Goal: Information Seeking & Learning: Learn about a topic

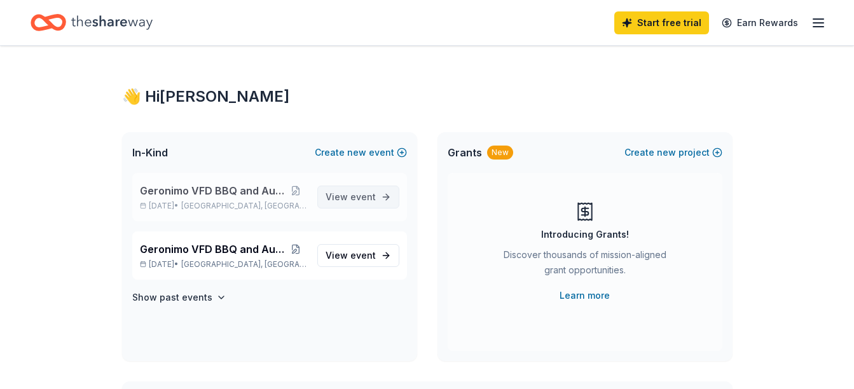
click at [352, 201] on span "event" at bounding box center [362, 196] width 25 height 11
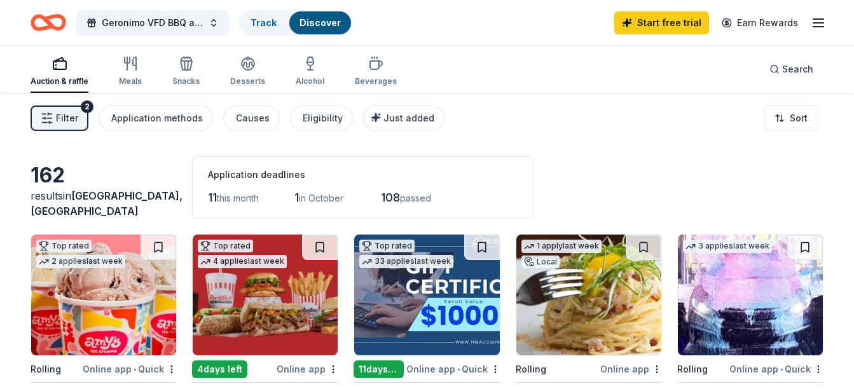
click at [71, 113] on span "Filter" at bounding box center [67, 118] width 22 height 15
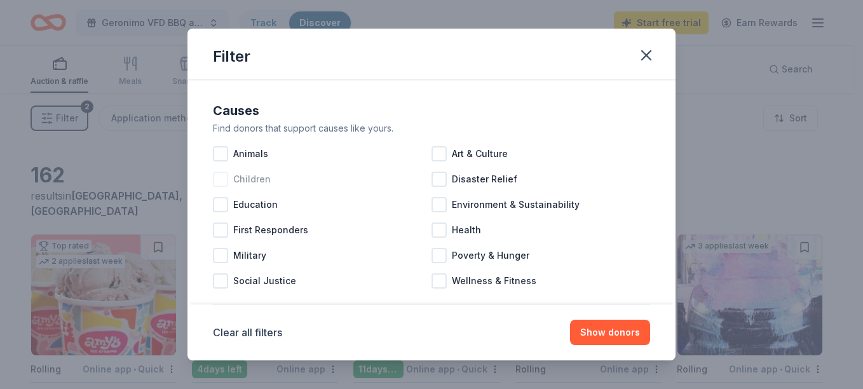
drag, startPoint x: 71, startPoint y: 113, endPoint x: 345, endPoint y: 191, distance: 285.0
click at [345, 191] on div "Filter Causes Find donors that support causes like yours. Animals Art & Culture…" at bounding box center [431, 194] width 863 height 389
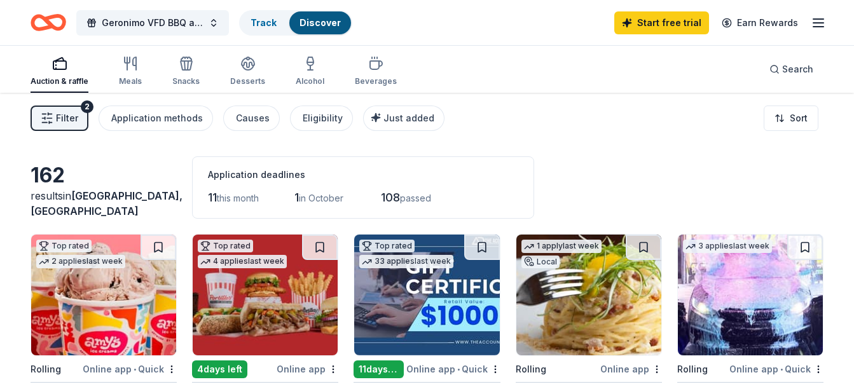
click at [79, 118] on button "Filter 2" at bounding box center [60, 118] width 58 height 25
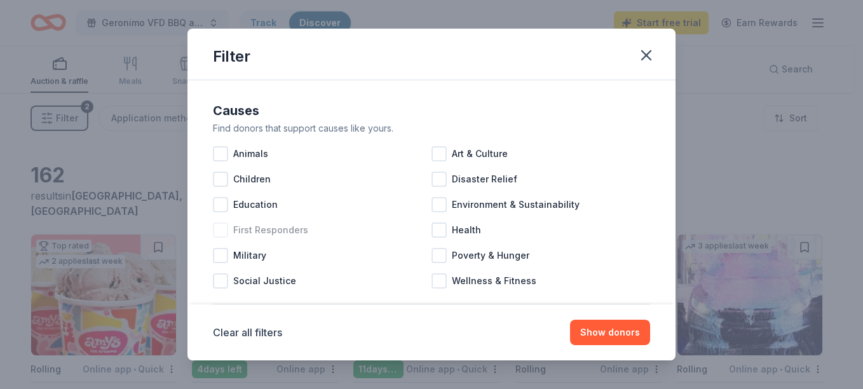
click at [261, 234] on span "First Responders" at bounding box center [270, 230] width 75 height 15
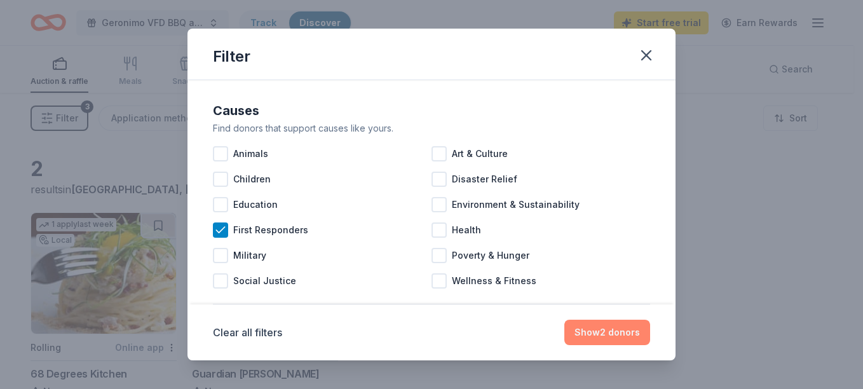
click at [589, 332] on button "Show 2 donors" at bounding box center [608, 332] width 86 height 25
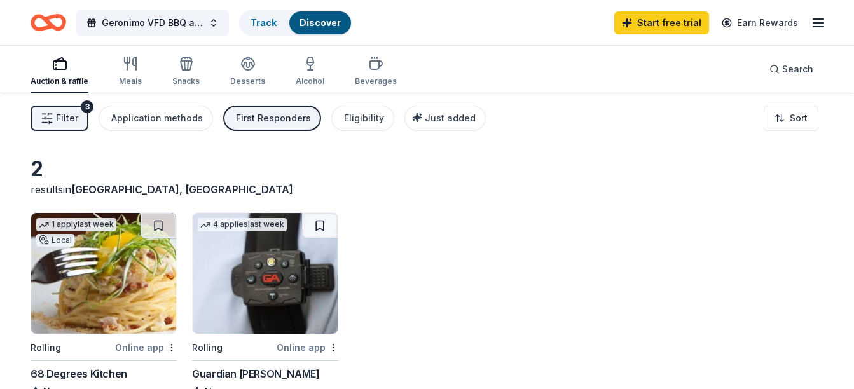
click at [80, 118] on button "Filter 3" at bounding box center [60, 118] width 58 height 25
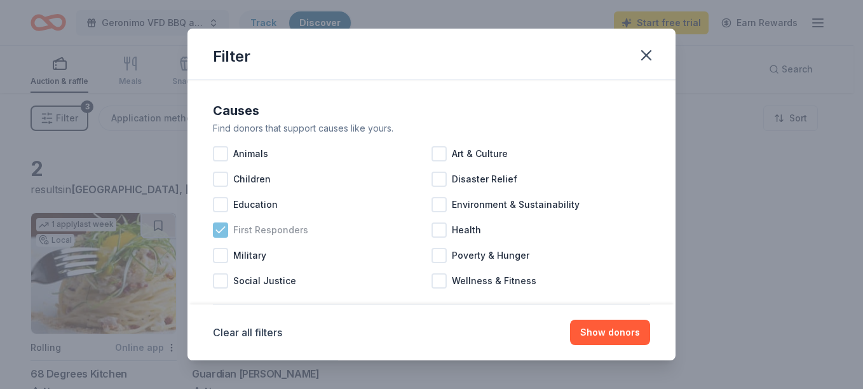
click at [258, 230] on span "First Responders" at bounding box center [270, 230] width 75 height 15
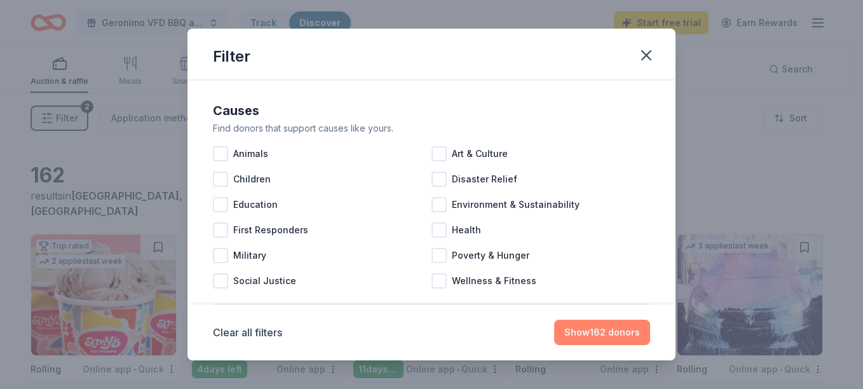
click at [586, 338] on button "Show 162 donors" at bounding box center [602, 332] width 96 height 25
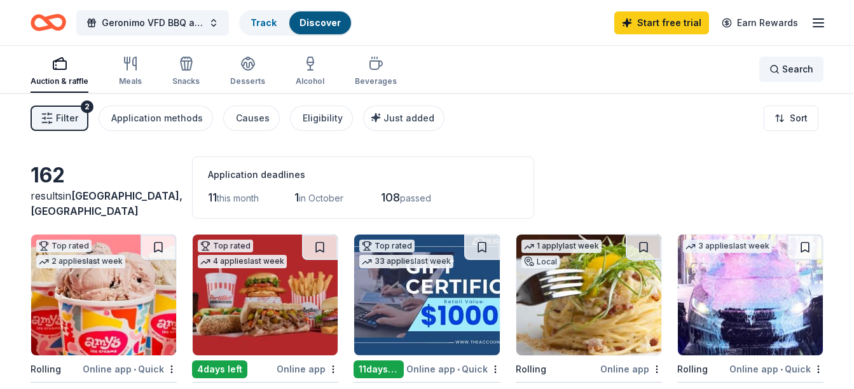
click at [787, 71] on span "Search" at bounding box center [797, 69] width 31 height 15
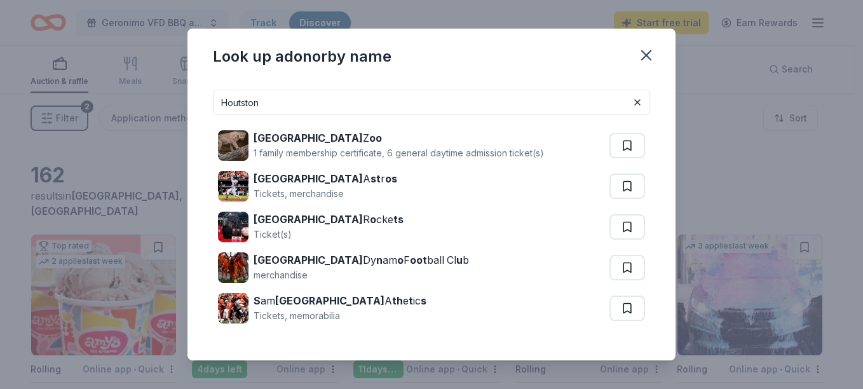
type input "Houtston"
click at [538, 153] on div "1 family membership certificate, 6 general daytime admission ticket(s)" at bounding box center [399, 153] width 291 height 15
click at [642, 55] on icon "button" at bounding box center [647, 55] width 18 height 18
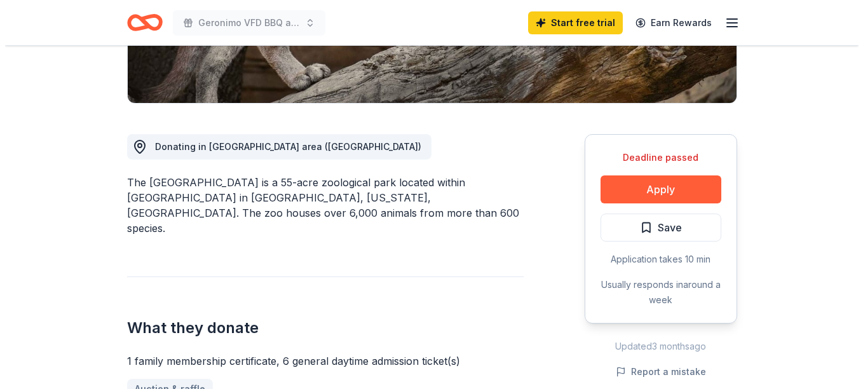
scroll to position [333, 0]
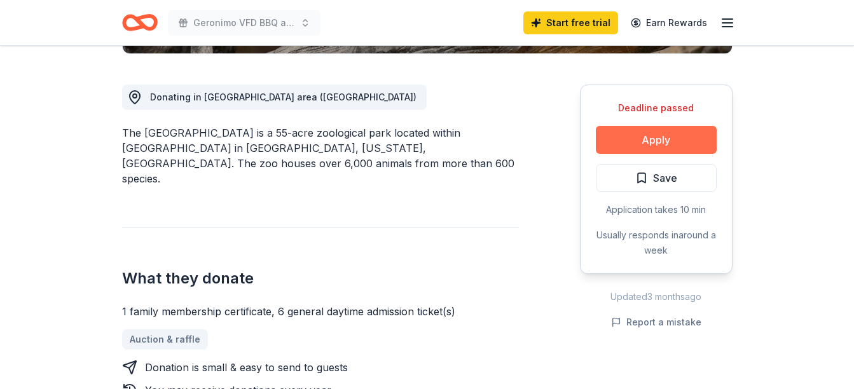
click at [696, 137] on button "Apply" at bounding box center [656, 140] width 121 height 28
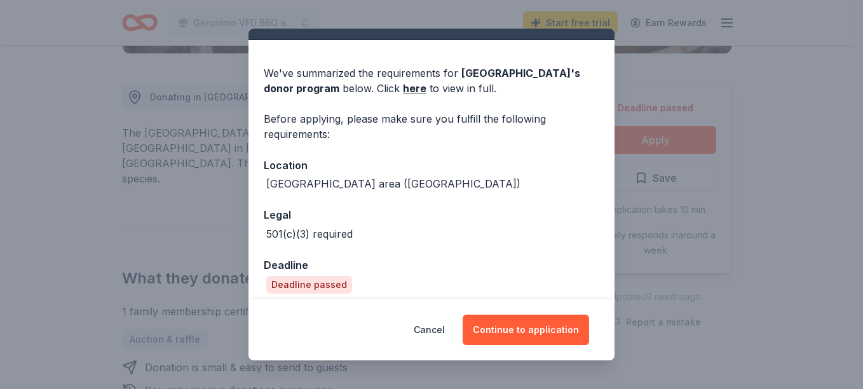
scroll to position [25, 0]
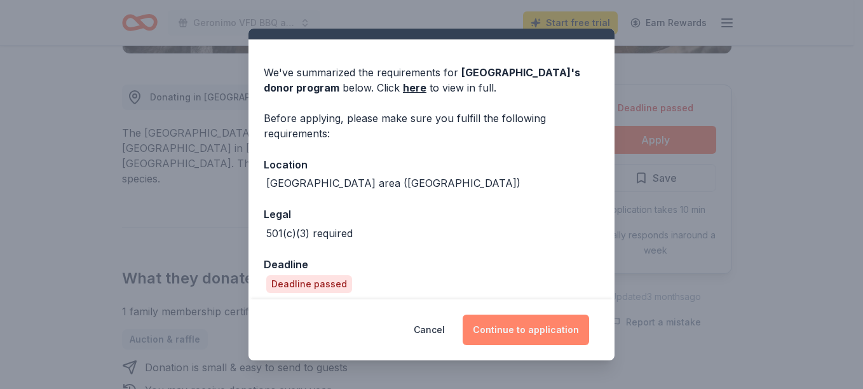
click at [570, 324] on button "Continue to application" at bounding box center [526, 330] width 127 height 31
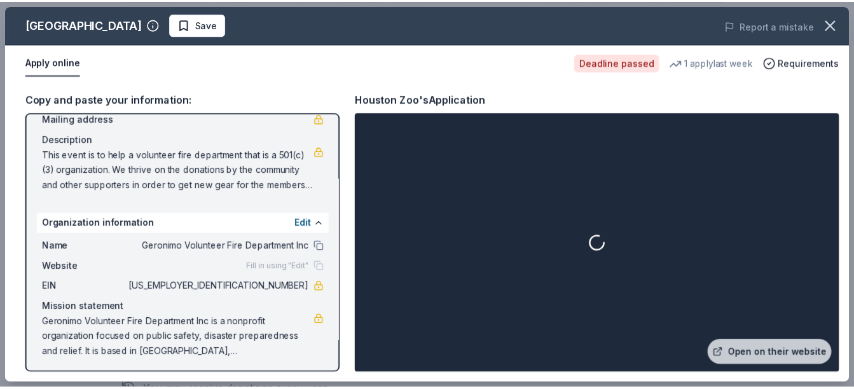
scroll to position [102, 0]
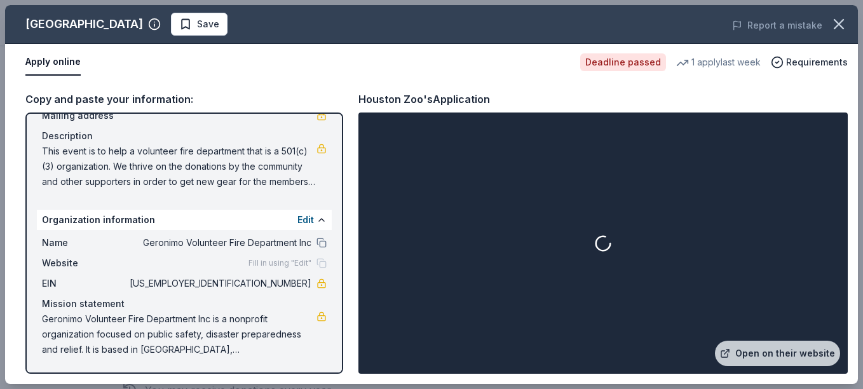
click at [67, 59] on button "Apply online" at bounding box center [52, 62] width 55 height 27
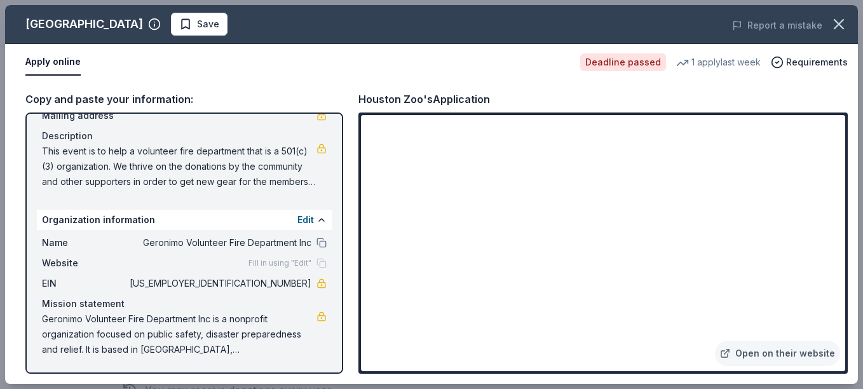
click at [67, 59] on button "Apply online" at bounding box center [52, 62] width 55 height 27
click at [844, 375] on div "Copy and paste your information: Event information Edit Name Geronimo VFD BBQ a…" at bounding box center [431, 232] width 853 height 303
click at [841, 19] on icon "button" at bounding box center [839, 24] width 18 height 18
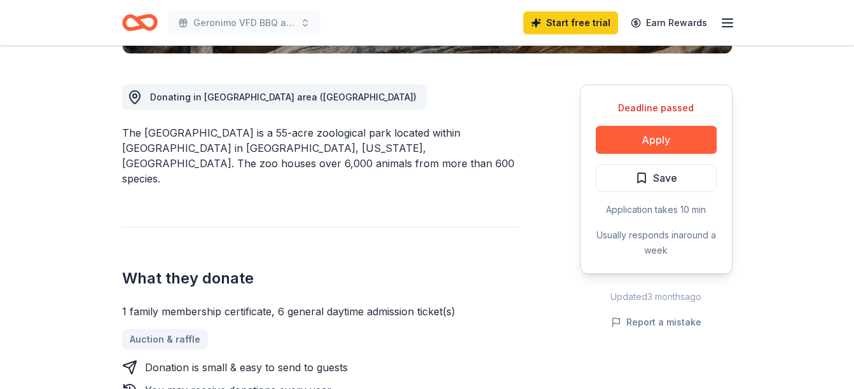
click at [724, 28] on icon "button" at bounding box center [727, 22] width 15 height 15
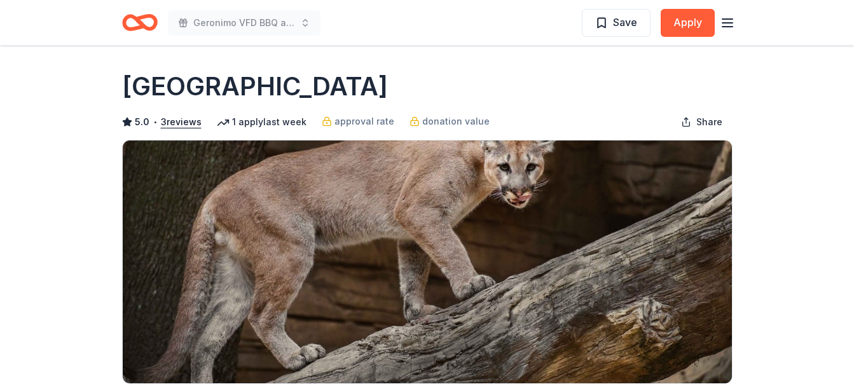
scroll to position [2, 0]
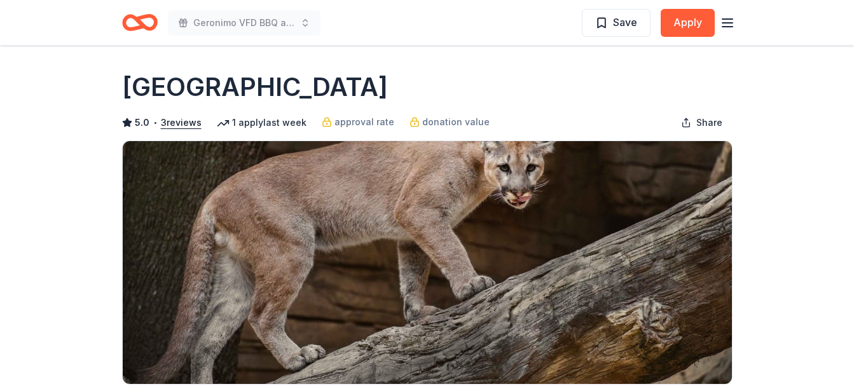
click at [725, 27] on line "button" at bounding box center [727, 27] width 10 height 0
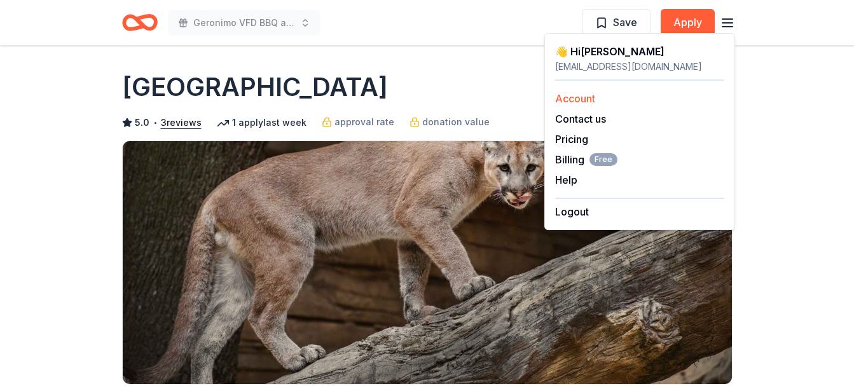
click at [565, 100] on link "Account" at bounding box center [575, 98] width 40 height 13
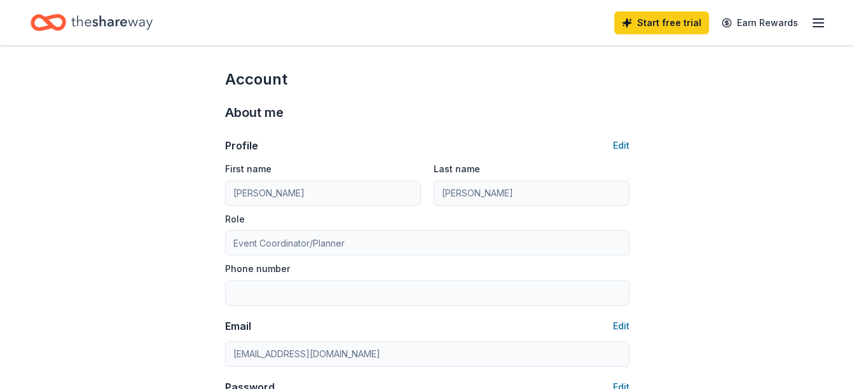
click at [811, 30] on icon "button" at bounding box center [818, 22] width 15 height 15
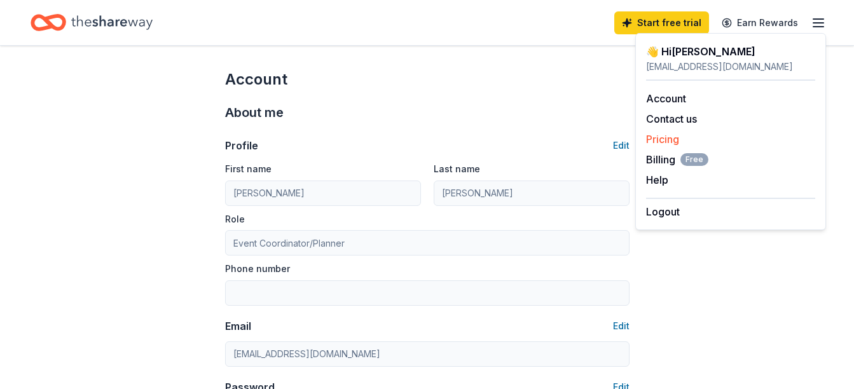
click at [665, 139] on link "Pricing" at bounding box center [662, 139] width 33 height 13
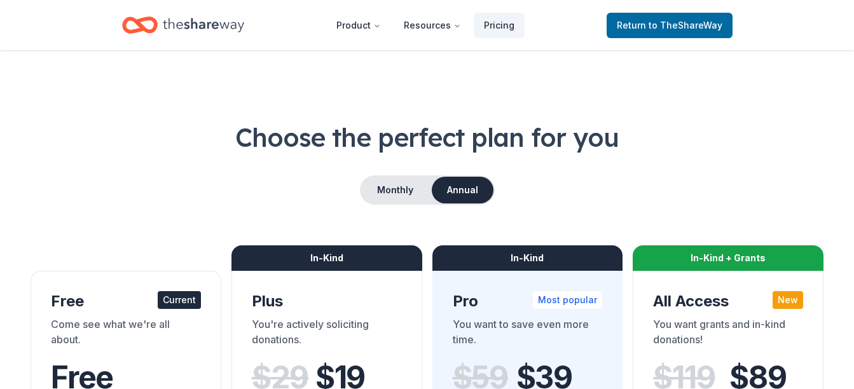
click at [665, 139] on h1 "Choose the perfect plan for you" at bounding box center [427, 138] width 793 height 36
click at [662, 26] on span "to TheShareWay" at bounding box center [686, 25] width 74 height 11
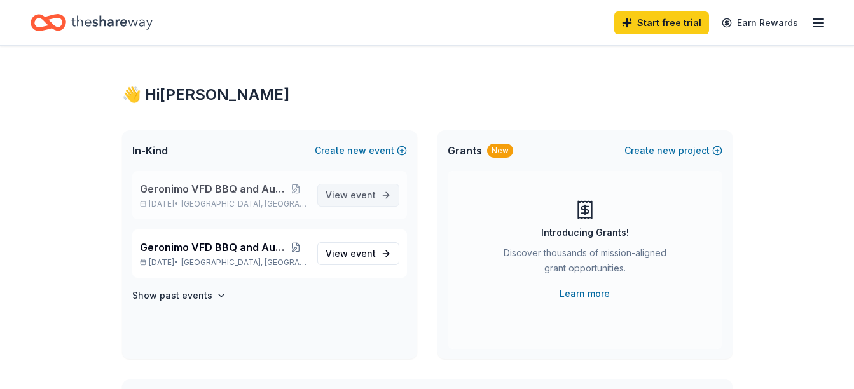
click at [342, 189] on span "View event" at bounding box center [351, 195] width 50 height 15
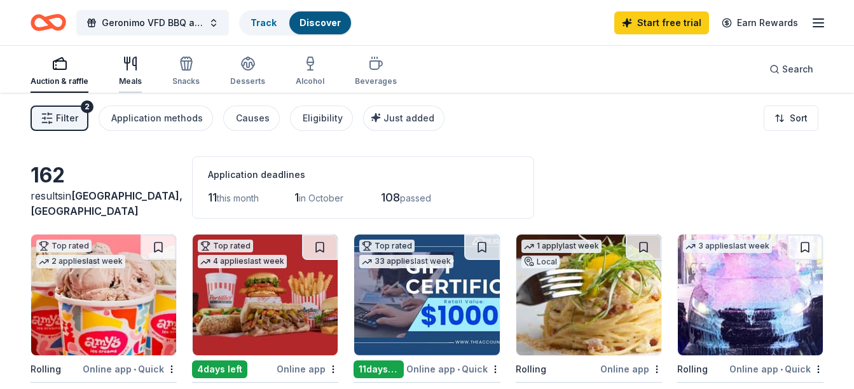
click at [127, 74] on div "Meals" at bounding box center [130, 71] width 23 height 31
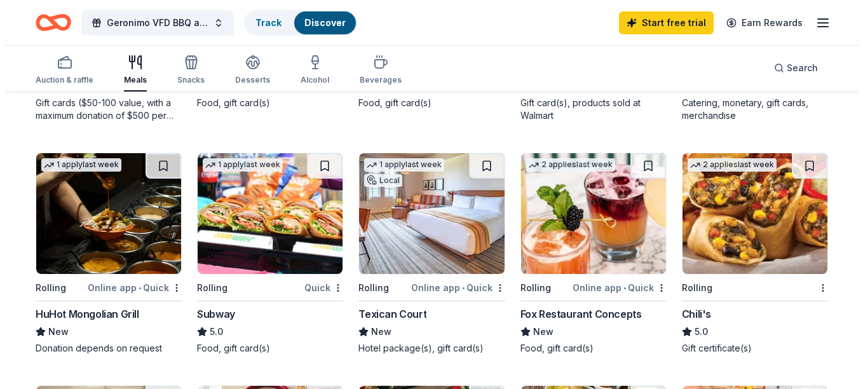
scroll to position [585, 0]
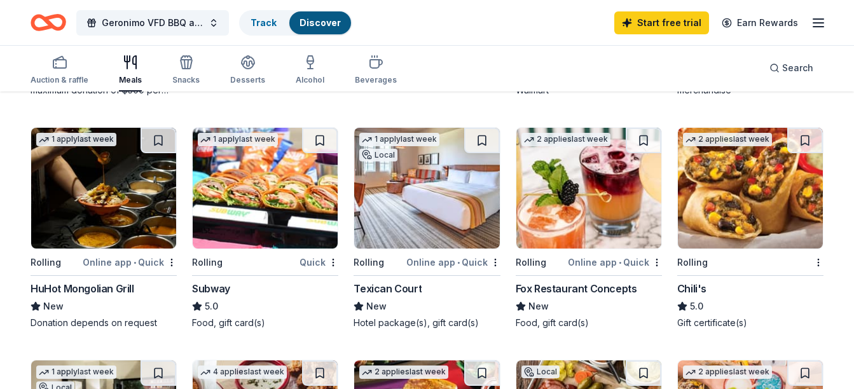
click at [693, 322] on div "Gift certificate(s)" at bounding box center [750, 323] width 146 height 13
click at [783, 67] on span "Search" at bounding box center [797, 67] width 31 height 15
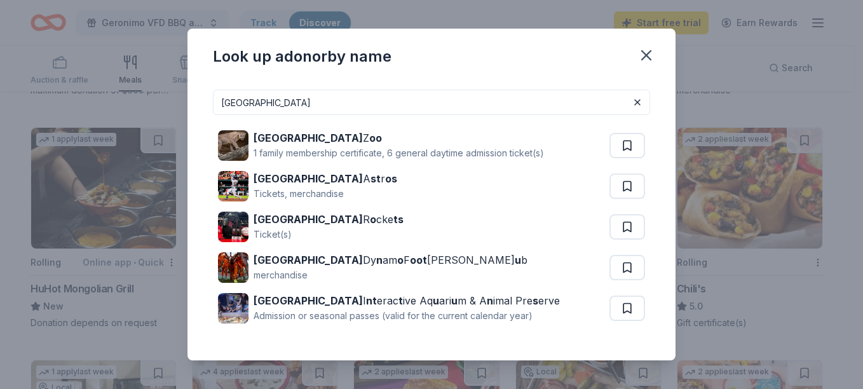
type input "houston"
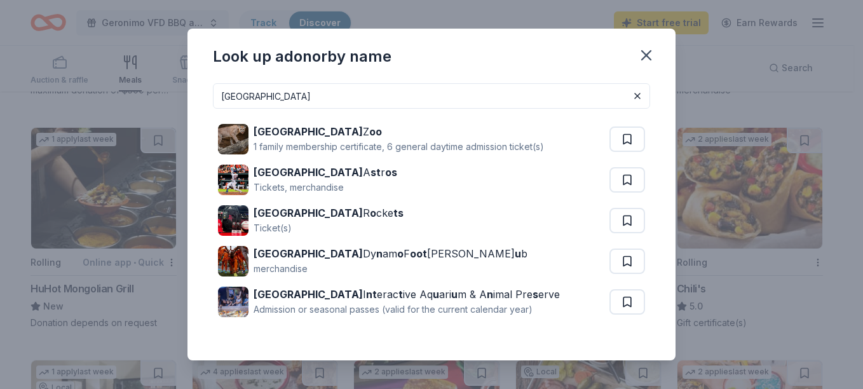
scroll to position [0, 0]
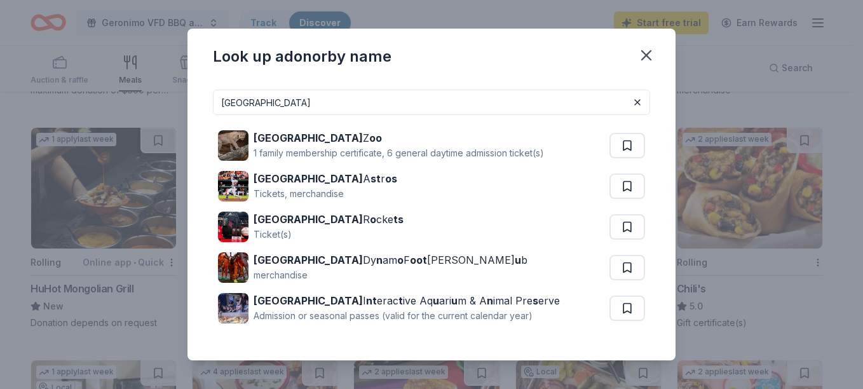
click at [579, 111] on input "houston" at bounding box center [431, 102] width 437 height 25
click at [630, 100] on button at bounding box center [637, 102] width 15 height 15
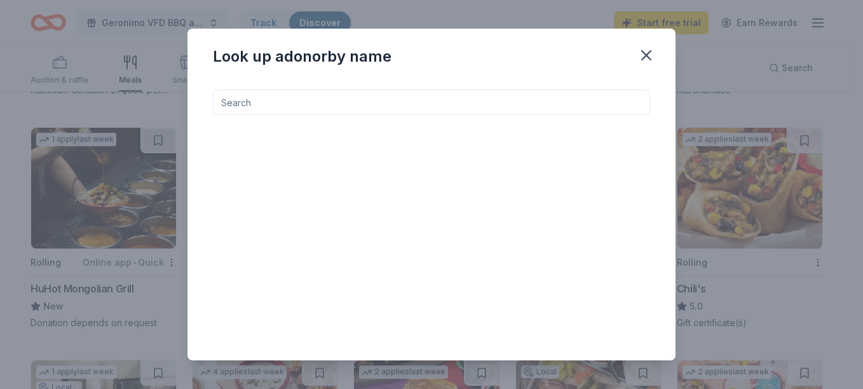
scroll to position [34, 0]
click at [537, 74] on div "Look up a donor by name" at bounding box center [432, 54] width 488 height 51
click at [521, 98] on input at bounding box center [431, 102] width 437 height 25
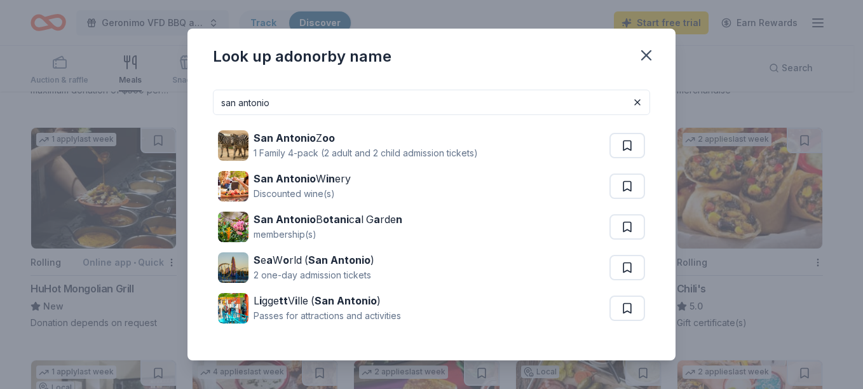
click at [563, 109] on input "san antonio" at bounding box center [431, 102] width 437 height 25
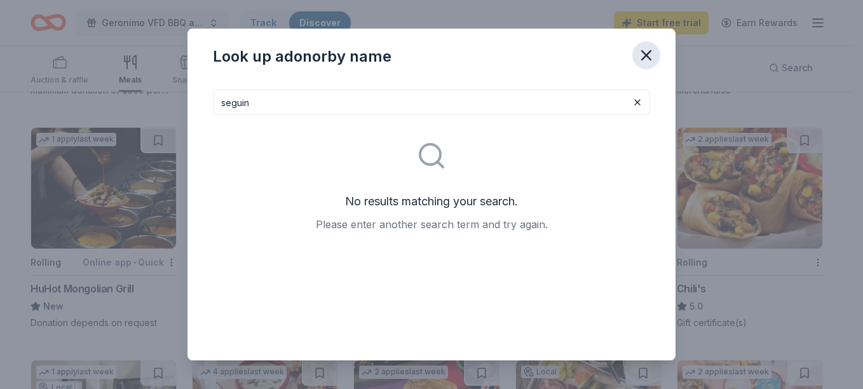
type input "seguin"
click at [651, 60] on icon "button" at bounding box center [646, 55] width 9 height 9
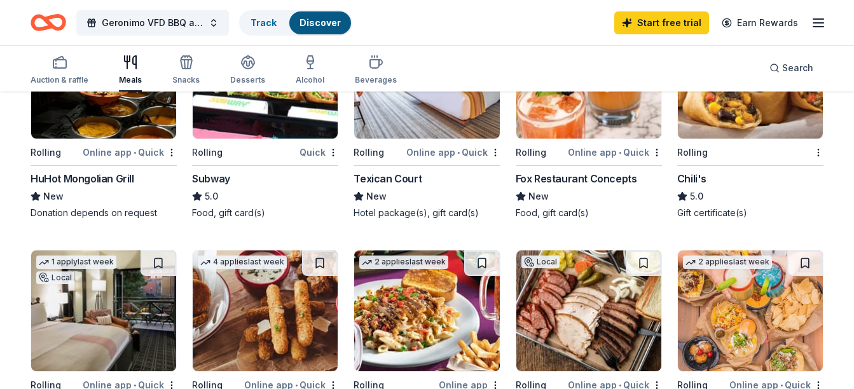
scroll to position [712, 0]
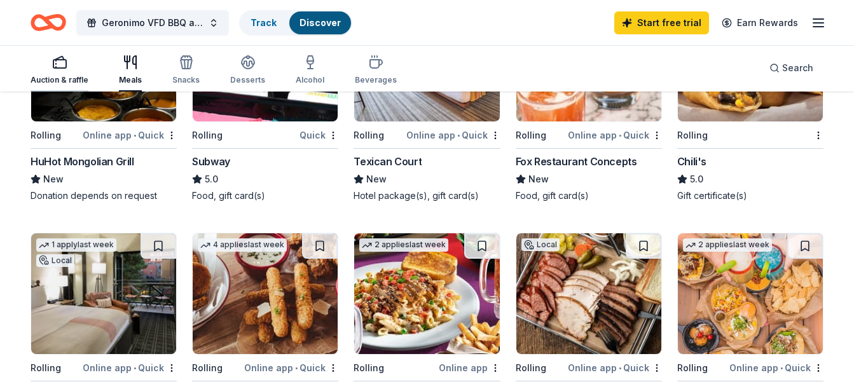
click at [74, 57] on div "button" at bounding box center [60, 62] width 58 height 15
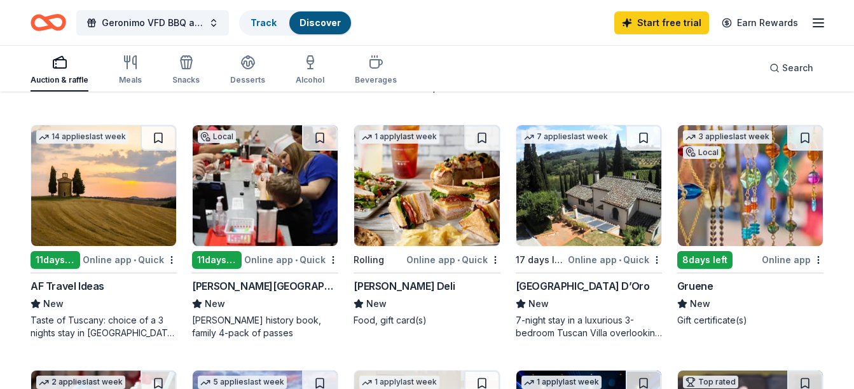
scroll to position [356, 0]
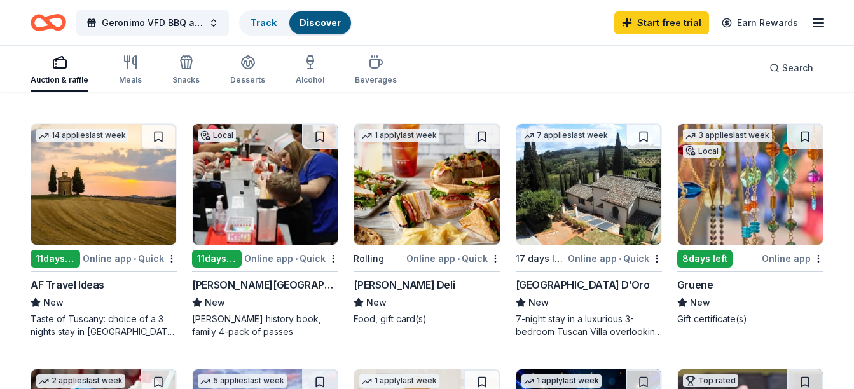
click at [89, 203] on img at bounding box center [103, 184] width 145 height 121
click at [779, 71] on div "Search" at bounding box center [791, 67] width 44 height 15
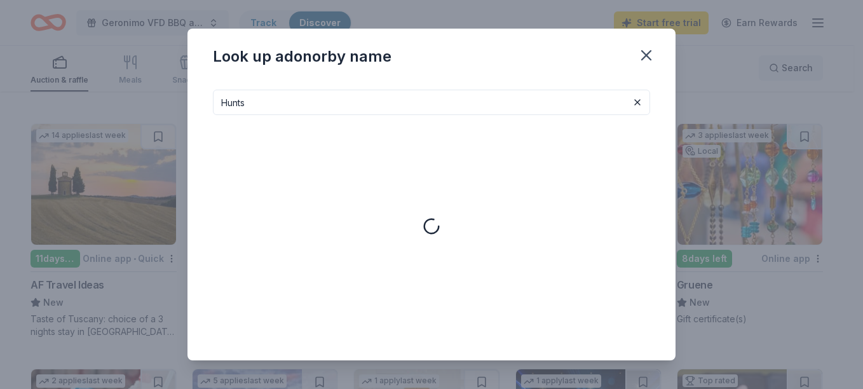
type input "Hunts"
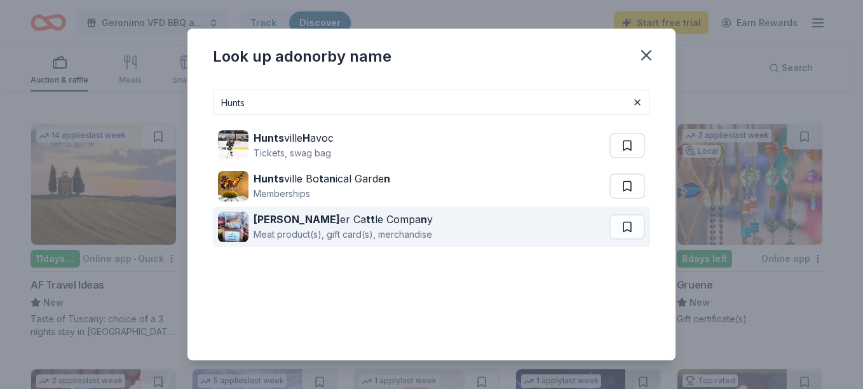
click at [387, 220] on div "Hunt er Ca tt le Compa n y" at bounding box center [343, 219] width 179 height 15
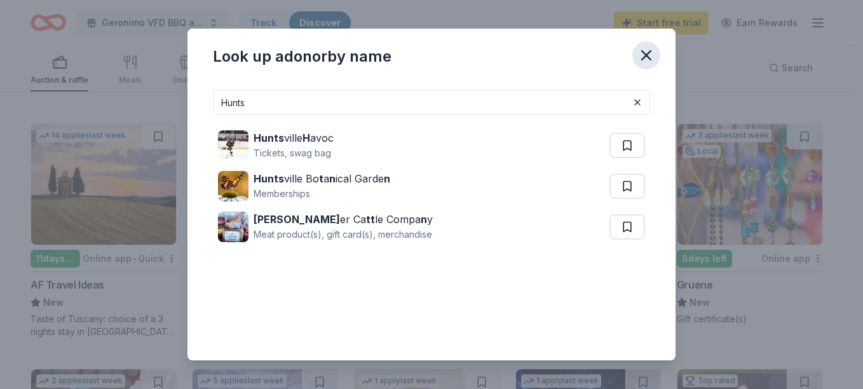
click at [647, 53] on icon "button" at bounding box center [647, 55] width 18 height 18
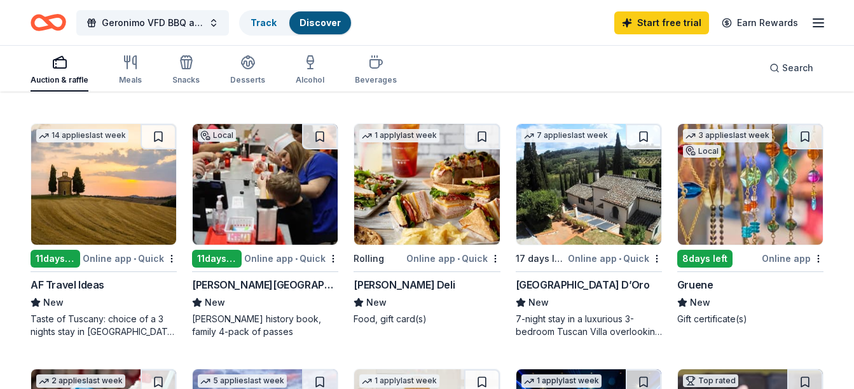
click at [738, 195] on img at bounding box center [750, 184] width 145 height 121
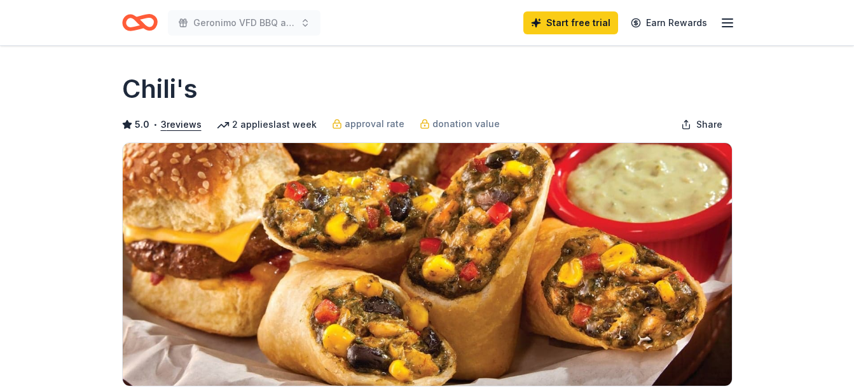
drag, startPoint x: 681, startPoint y: 8, endPoint x: 720, endPoint y: 27, distance: 44.1
click at [720, 27] on div "Start free trial Earn Rewards" at bounding box center [629, 23] width 212 height 30
click at [720, 27] on icon "button" at bounding box center [727, 22] width 15 height 15
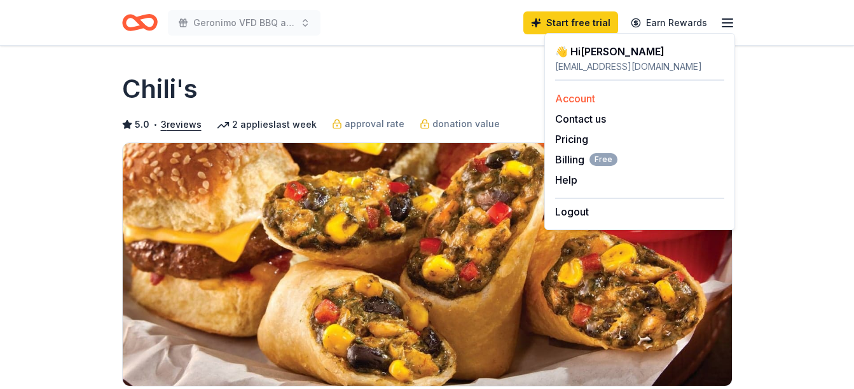
click at [617, 97] on div "Account" at bounding box center [639, 98] width 169 height 15
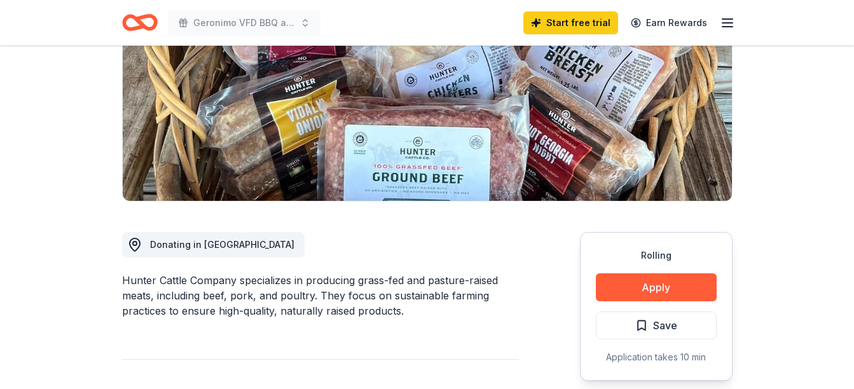
scroll to position [229, 0]
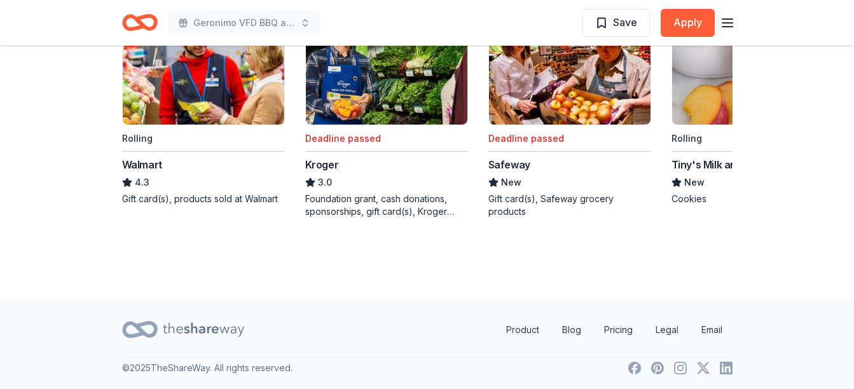
scroll to position [1271, 0]
